Goal: Transaction & Acquisition: Purchase product/service

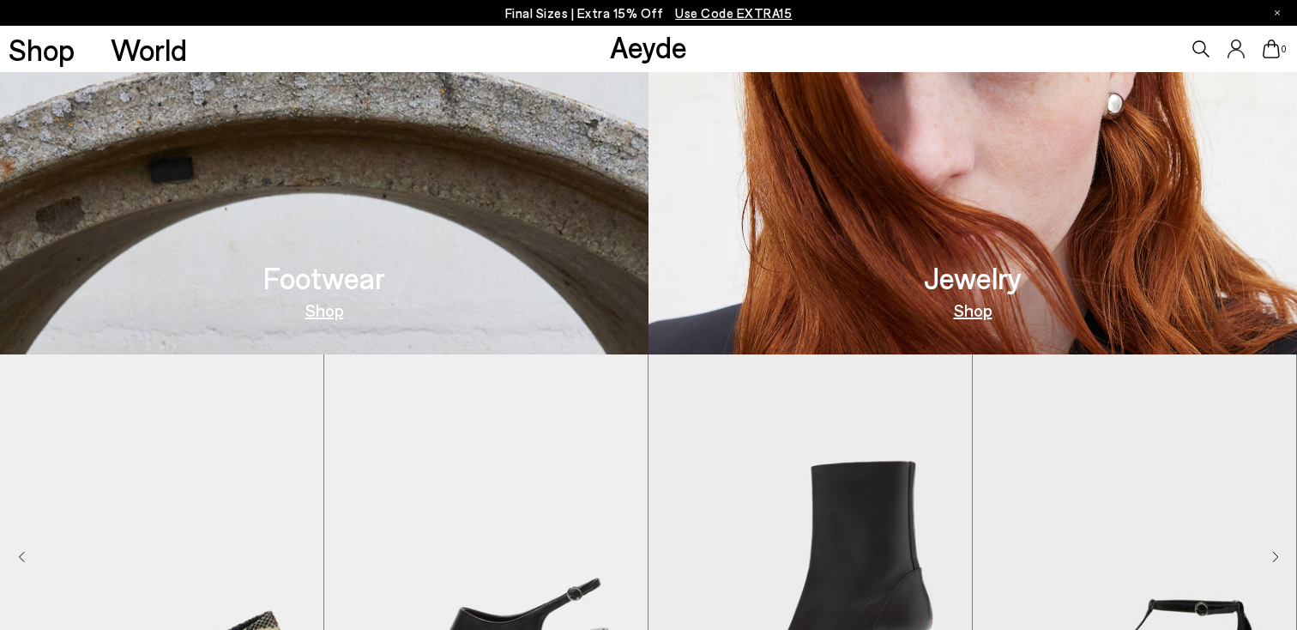
scroll to position [776, 0]
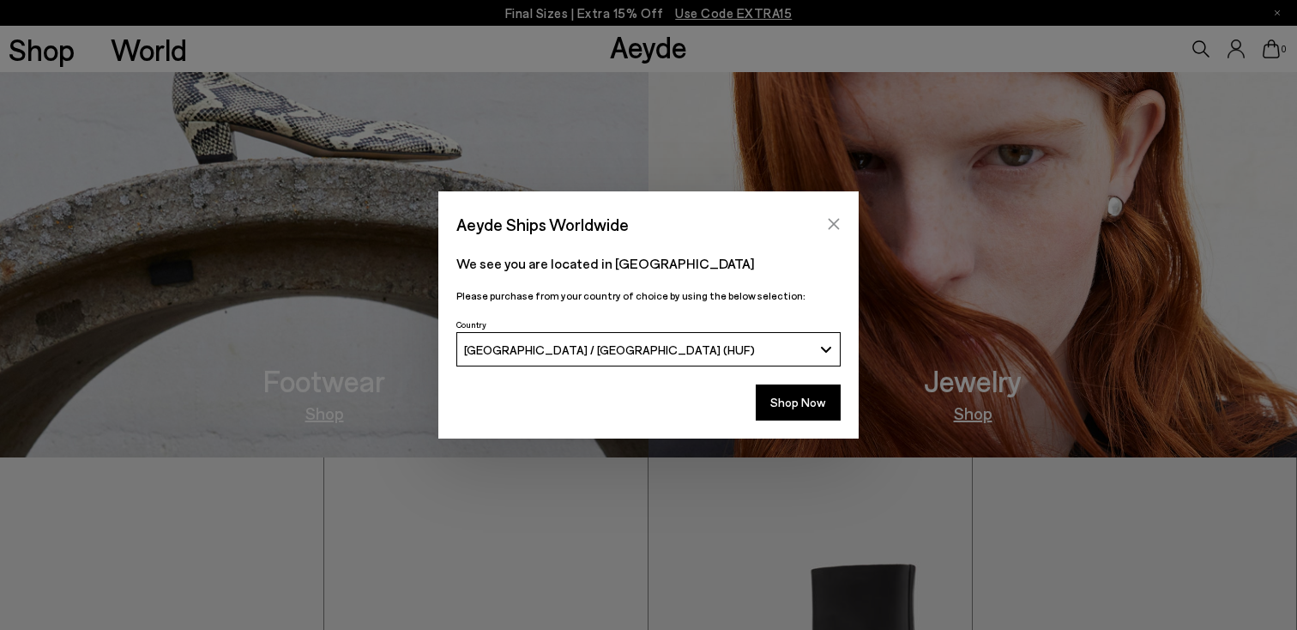
click at [842, 217] on button "Close" at bounding box center [834, 224] width 26 height 26
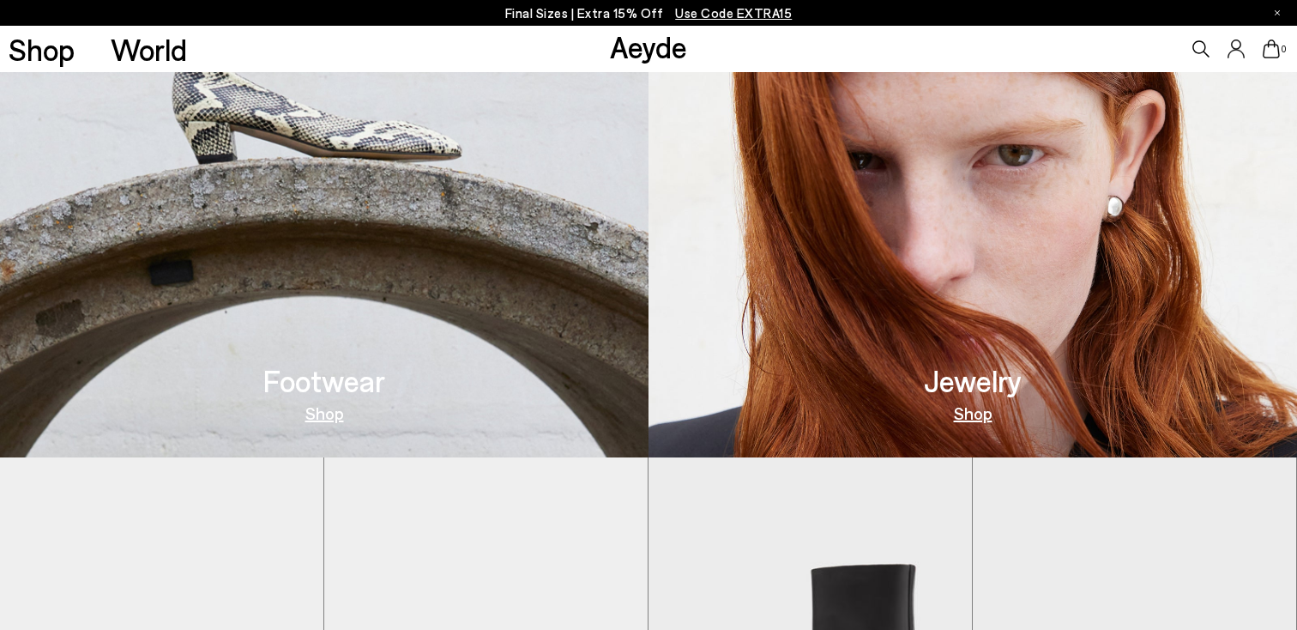
scroll to position [797, 0]
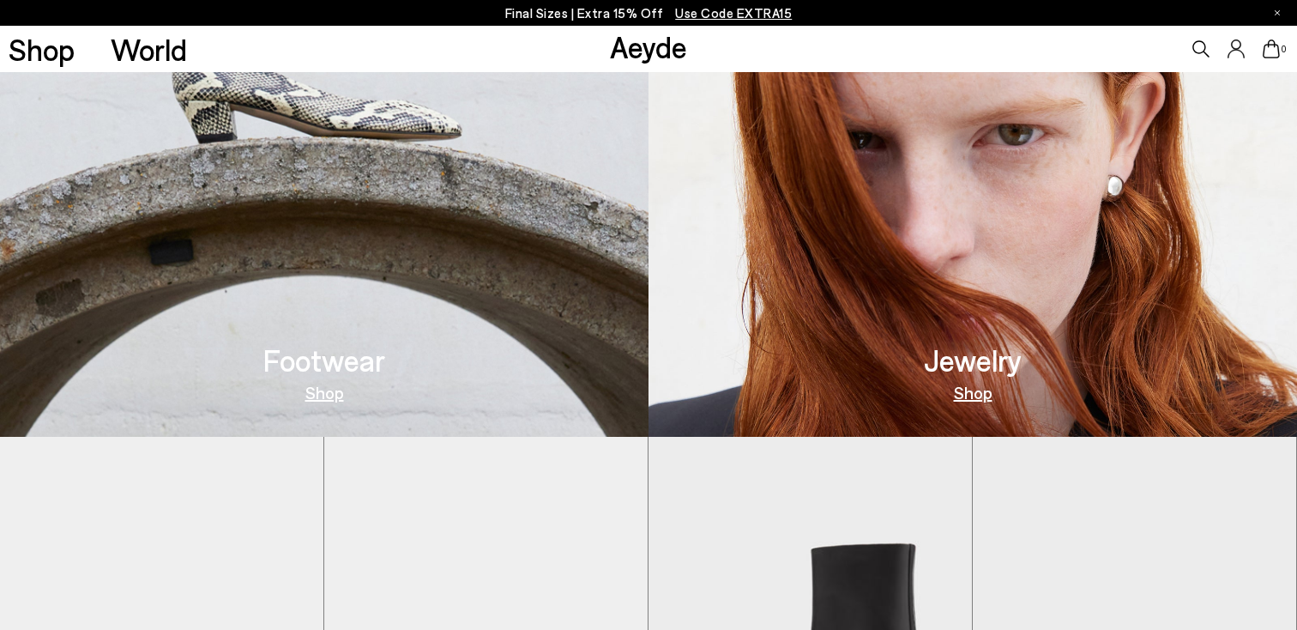
click at [319, 395] on link "Shop" at bounding box center [324, 391] width 39 height 17
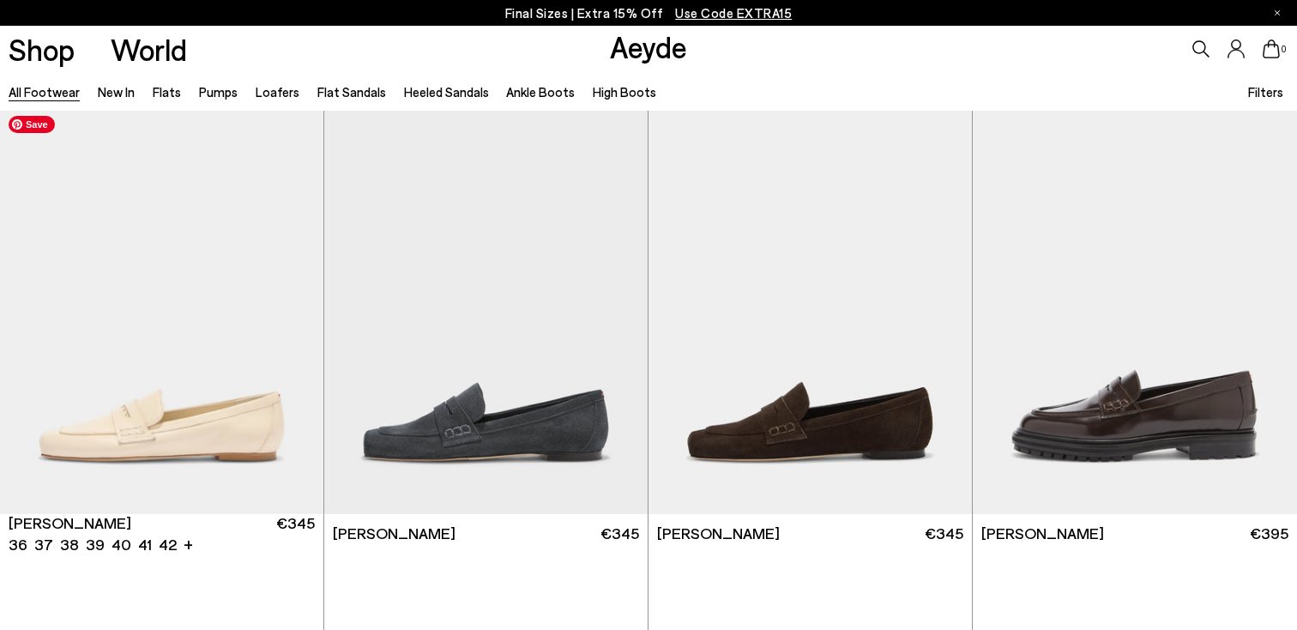
scroll to position [897, 0]
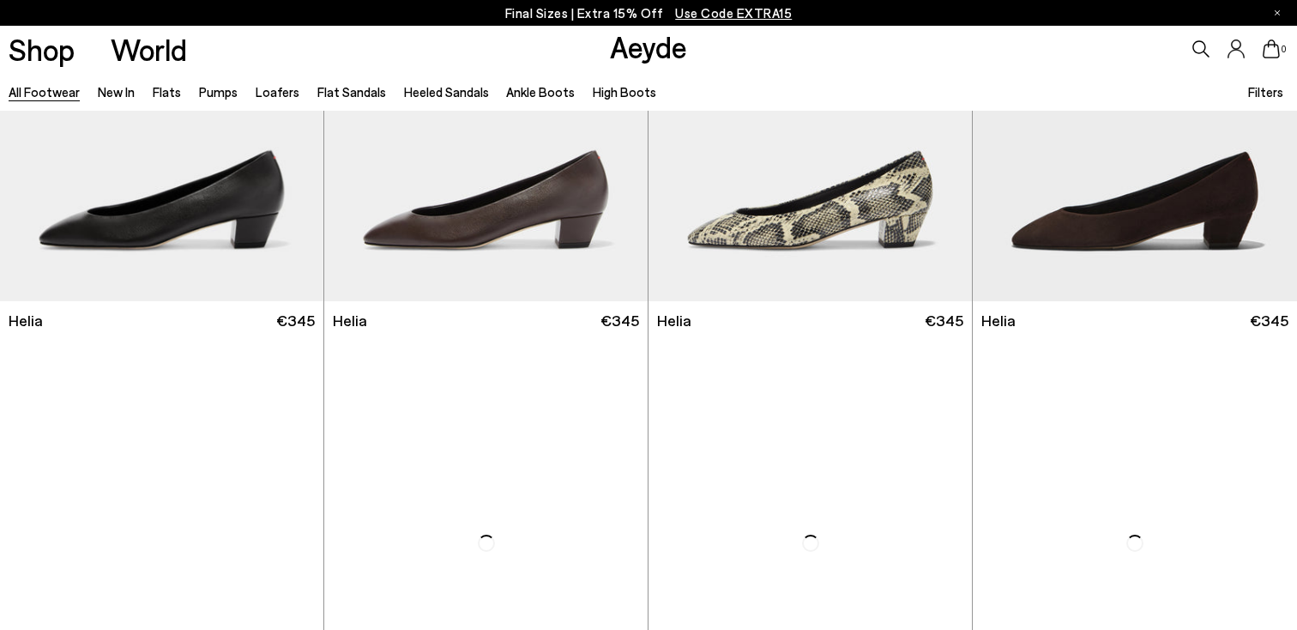
scroll to position [3331, 0]
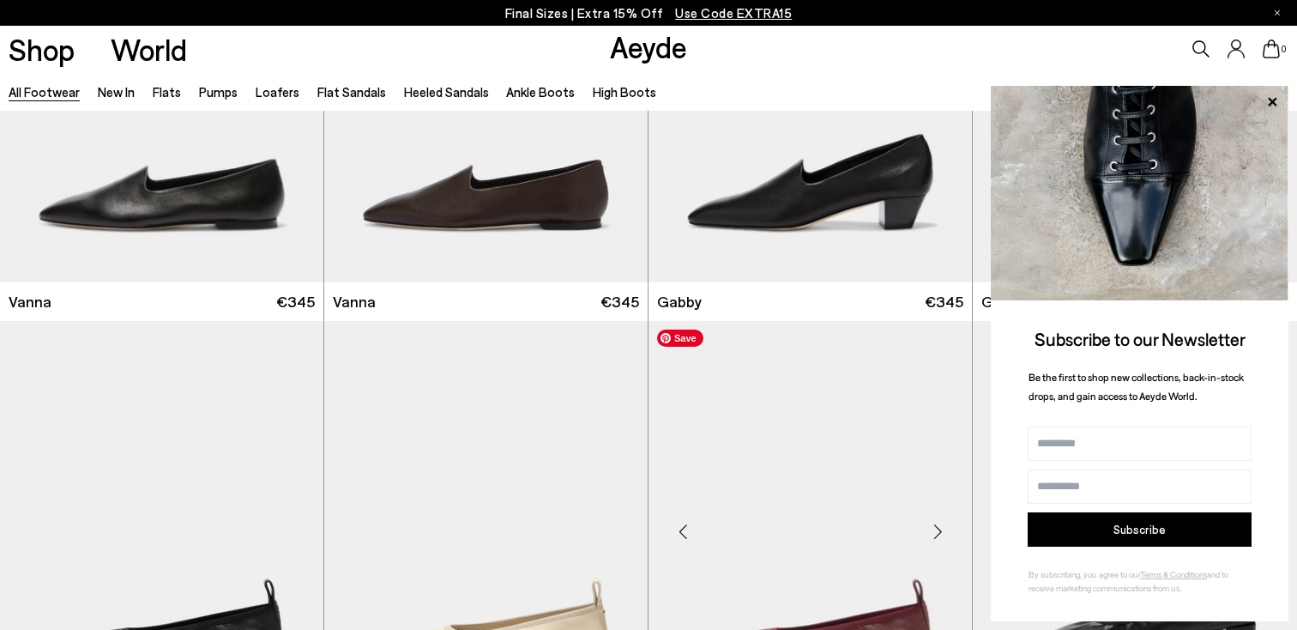
scroll to position [3804, 0]
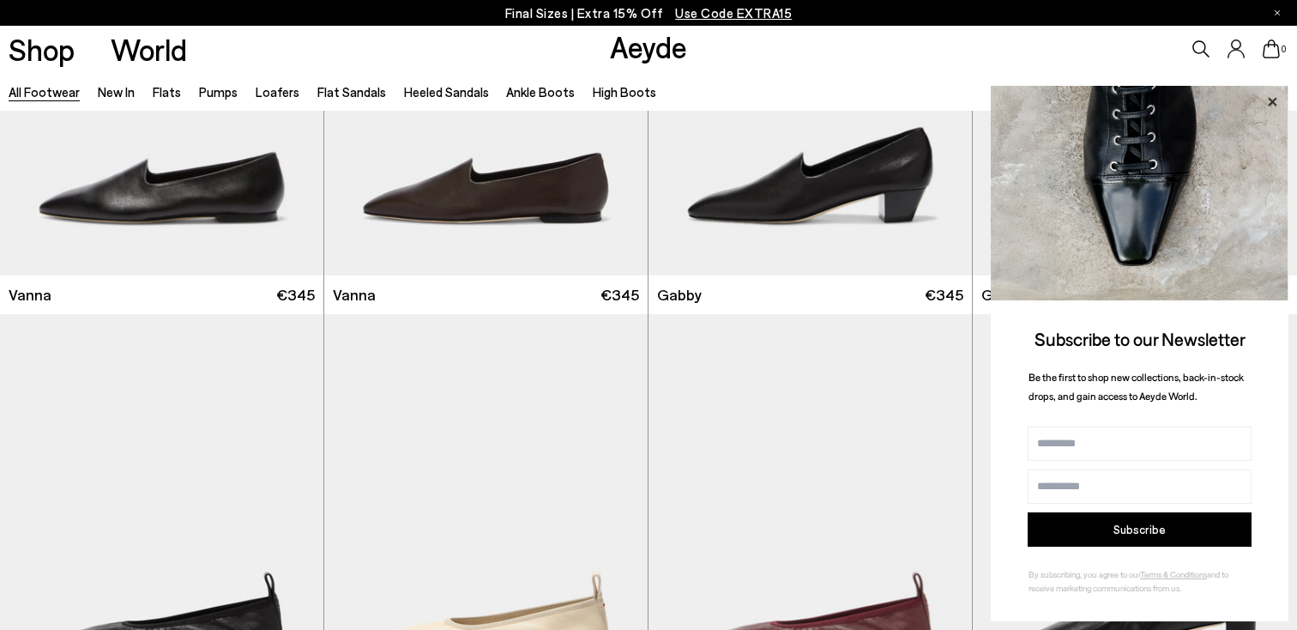
click at [1274, 99] on icon at bounding box center [1272, 101] width 9 height 9
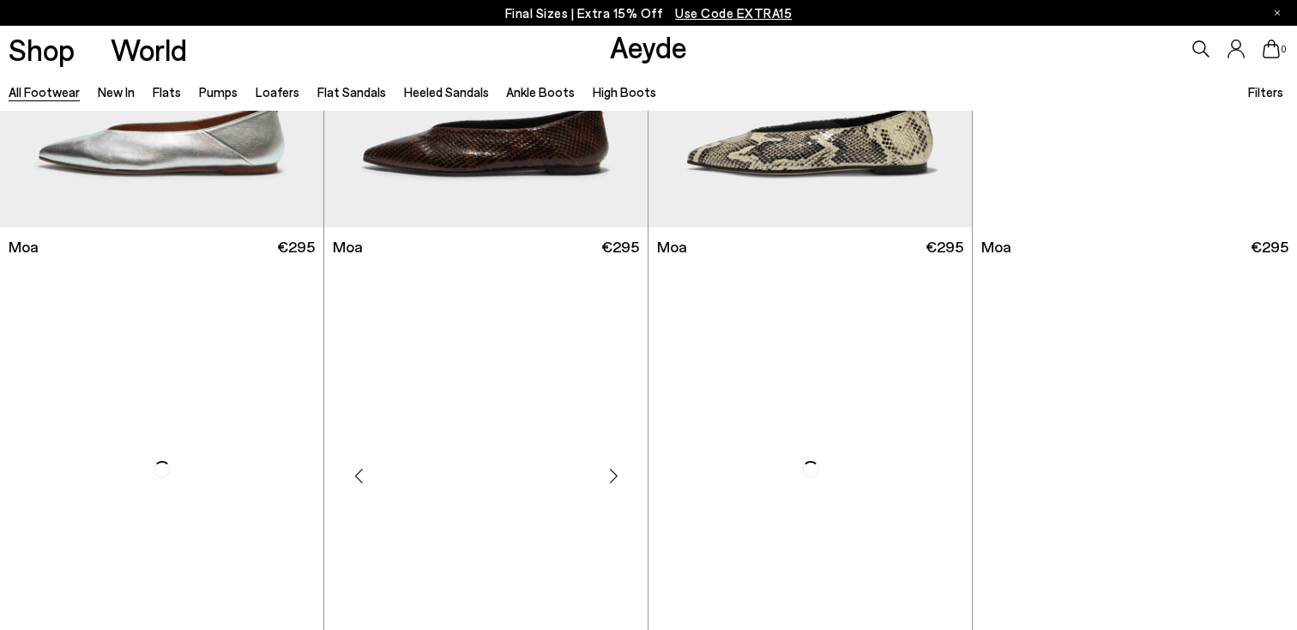
scroll to position [8010, 0]
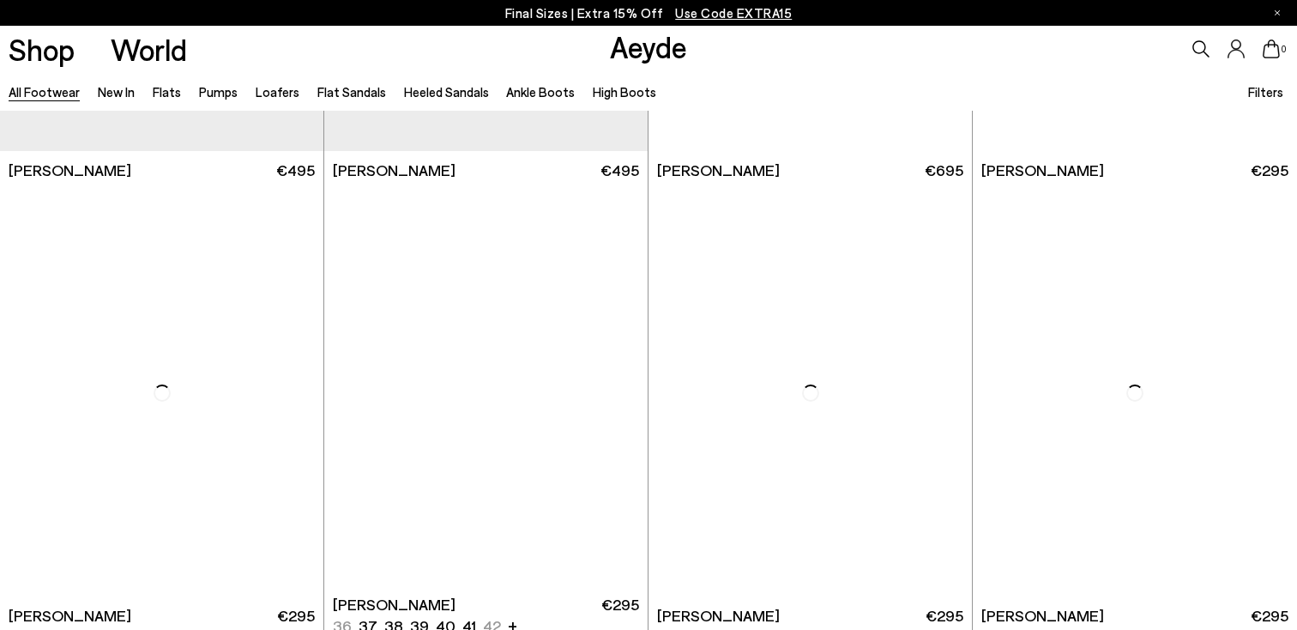
scroll to position [9274, 0]
